Goal: Task Accomplishment & Management: Use online tool/utility

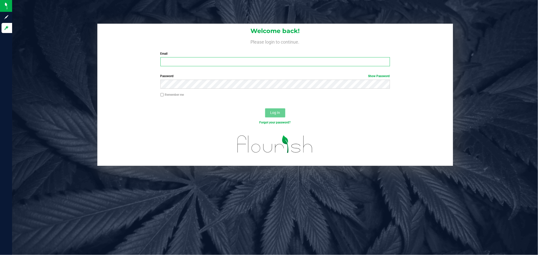
type input "[EMAIL_ADDRESS][DOMAIN_NAME]"
click at [283, 112] on button "Log In" at bounding box center [275, 112] width 20 height 9
type input "[EMAIL_ADDRESS][DOMAIN_NAME]"
click at [278, 112] on span "Log In" at bounding box center [275, 113] width 10 height 4
type input "[EMAIL_ADDRESS][DOMAIN_NAME]"
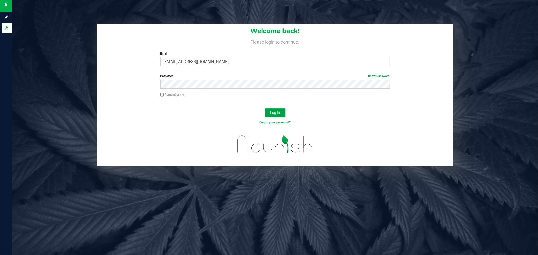
click at [283, 115] on button "Log In" at bounding box center [275, 112] width 20 height 9
type input "[EMAIL_ADDRESS][DOMAIN_NAME]"
click at [81, 77] on div "Welcome back! Please login to continue. Email [EMAIL_ADDRESS][DOMAIN_NAME] Requ…" at bounding box center [274, 95] width 533 height 142
click at [276, 117] on button "Log In" at bounding box center [275, 112] width 20 height 9
